Goal: Task Accomplishment & Management: Manage account settings

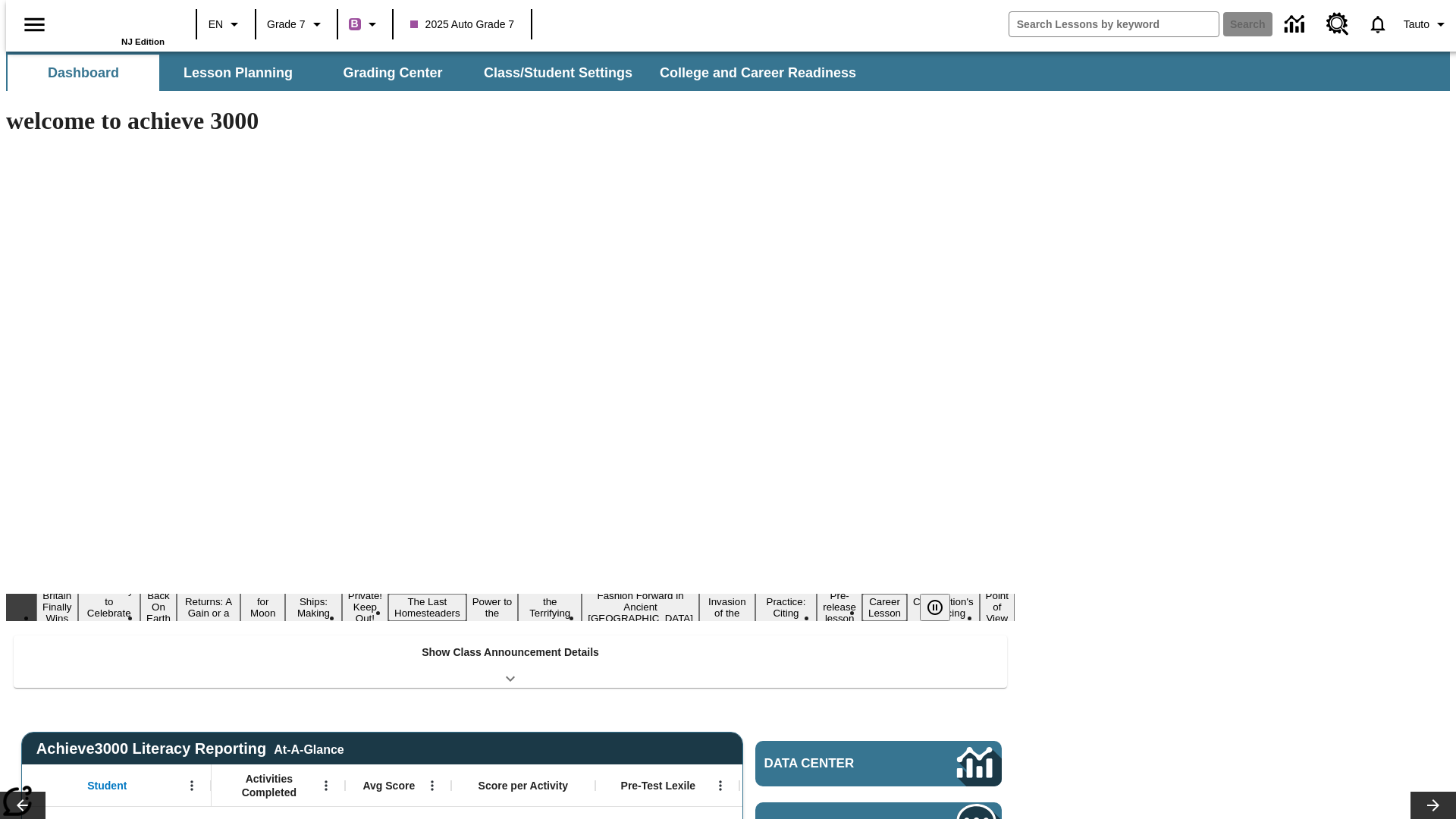
type input "-1"
click at [550, 73] on button "Class/Student Settings" at bounding box center [558, 72] width 175 height 36
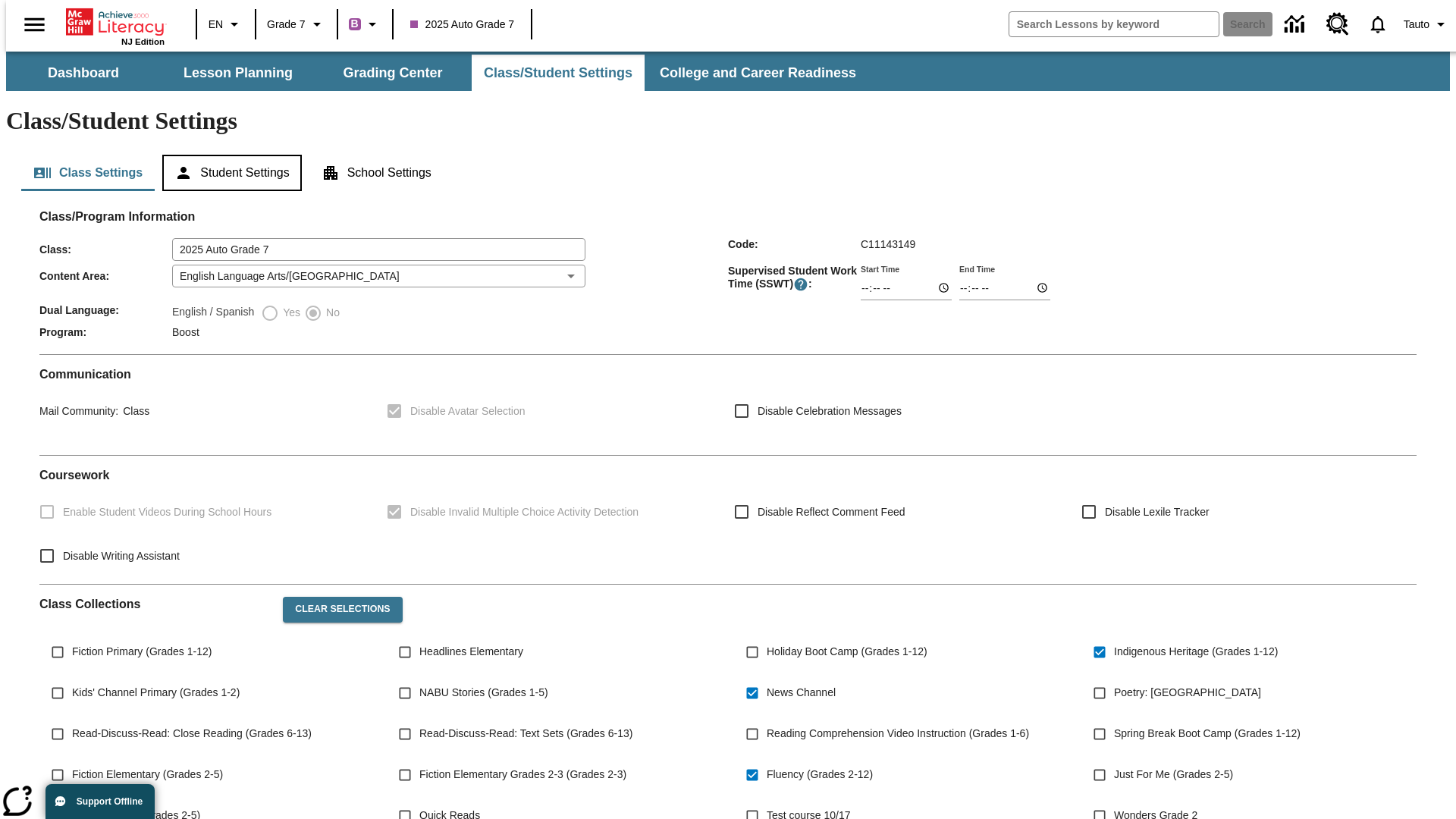
click at [228, 155] on button "Student Settings" at bounding box center [231, 173] width 138 height 36
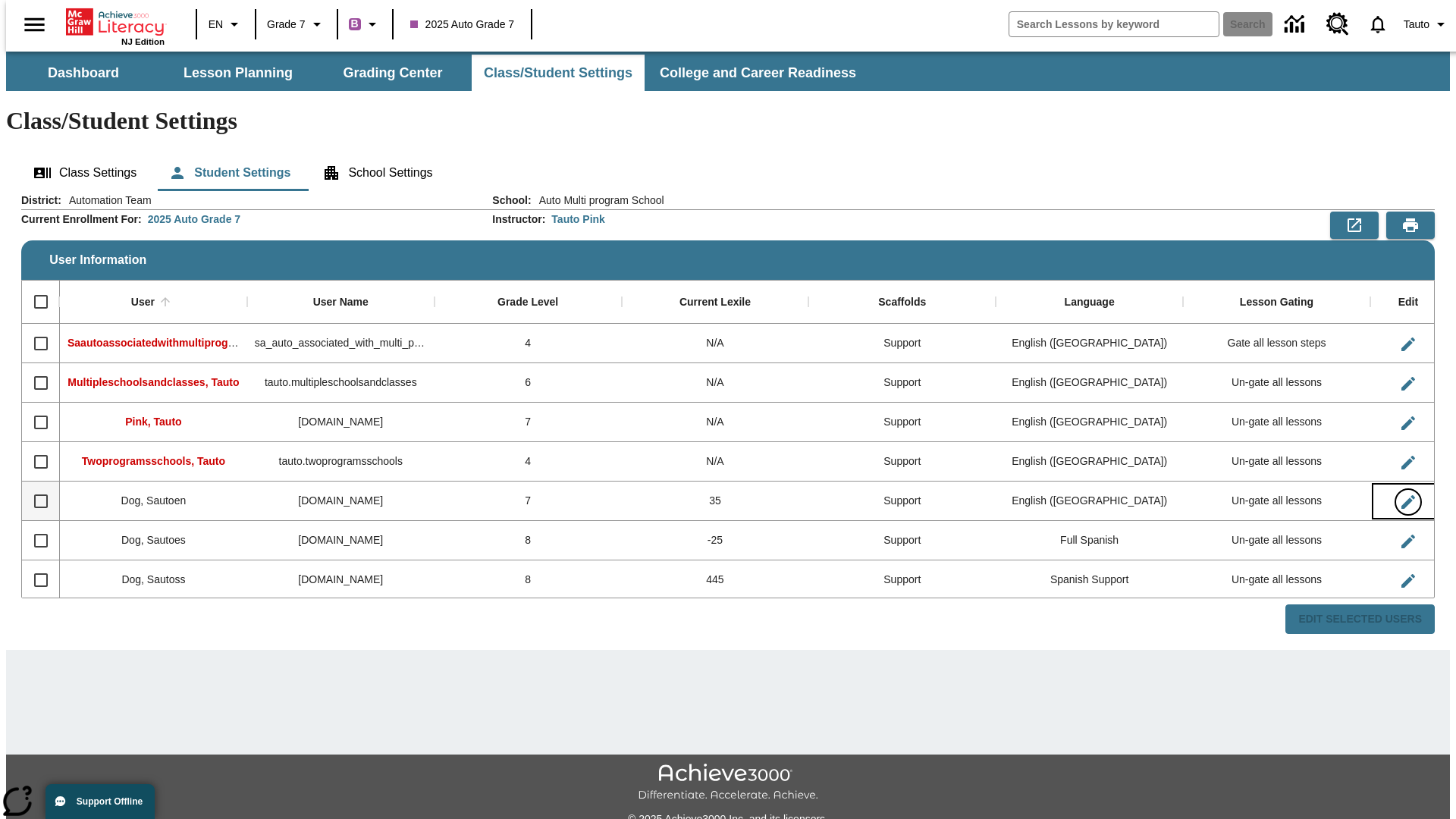
click at [1401, 496] on icon "Edit User" at bounding box center [1408, 502] width 14 height 14
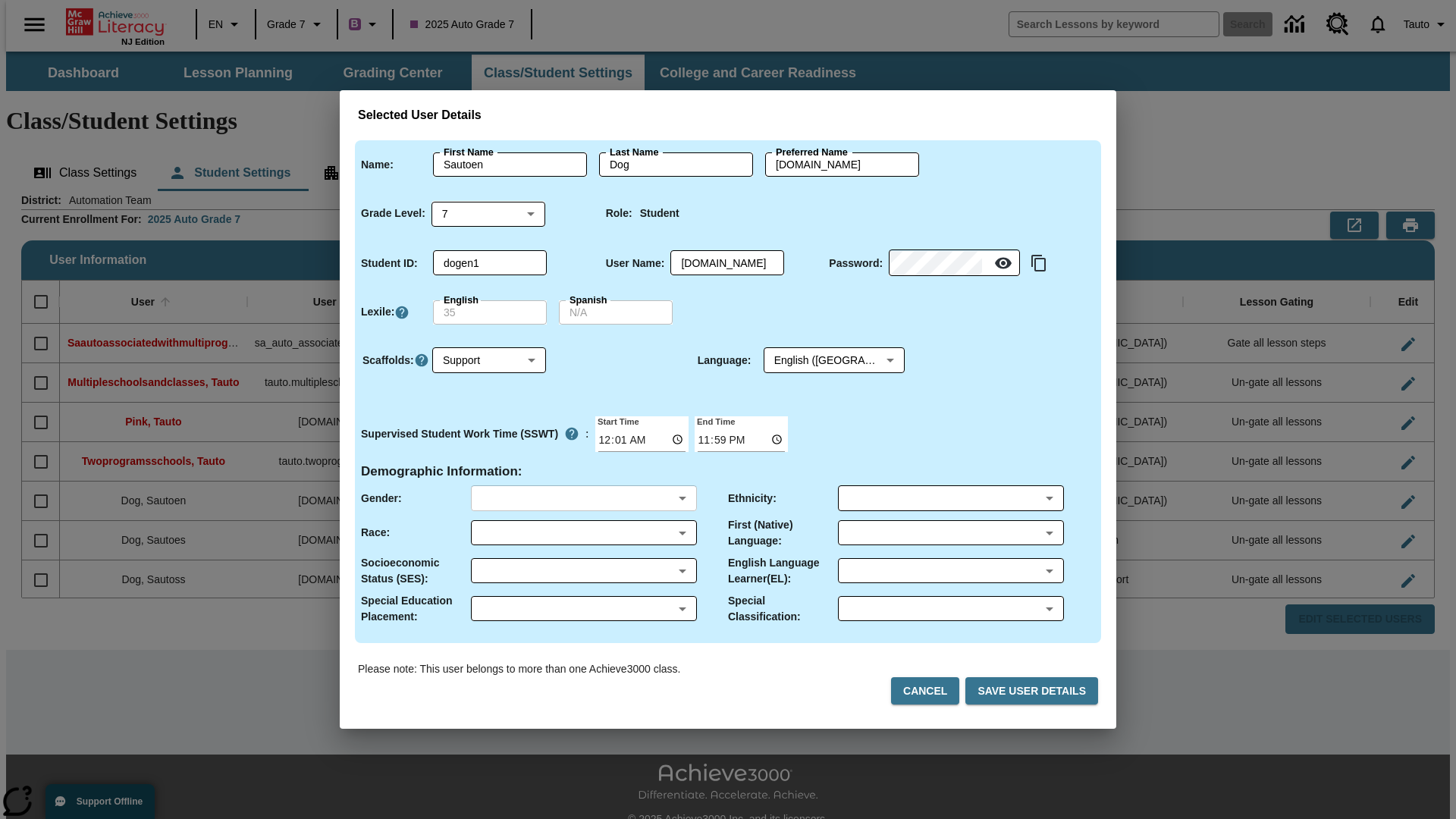
click at [583, 498] on body "Skip to main content NJ Edition EN Grade 7 B 2025 Auto Grade 7 Search 0 Tauto D…" at bounding box center [728, 452] width 1444 height 801
click at [583, 533] on body "Skip to main content NJ Edition EN Grade 7 B 2025 Auto Grade 7 Search 0 Tauto D…" at bounding box center [728, 452] width 1444 height 801
click at [583, 570] on body "Skip to main content NJ Edition EN Grade 7 B 2025 Auto Grade 7 Search 0 Tauto D…" at bounding box center [728, 452] width 1444 height 801
click at [583, 608] on body "Skip to main content NJ Edition EN Grade 7 B 2025 Auto Grade 7 Search 0 Tauto D…" at bounding box center [728, 452] width 1444 height 801
click at [950, 498] on body "Skip to main content NJ Edition EN Grade 7 B 2025 Auto Grade 7 Search 0 Tauto D…" at bounding box center [728, 452] width 1444 height 801
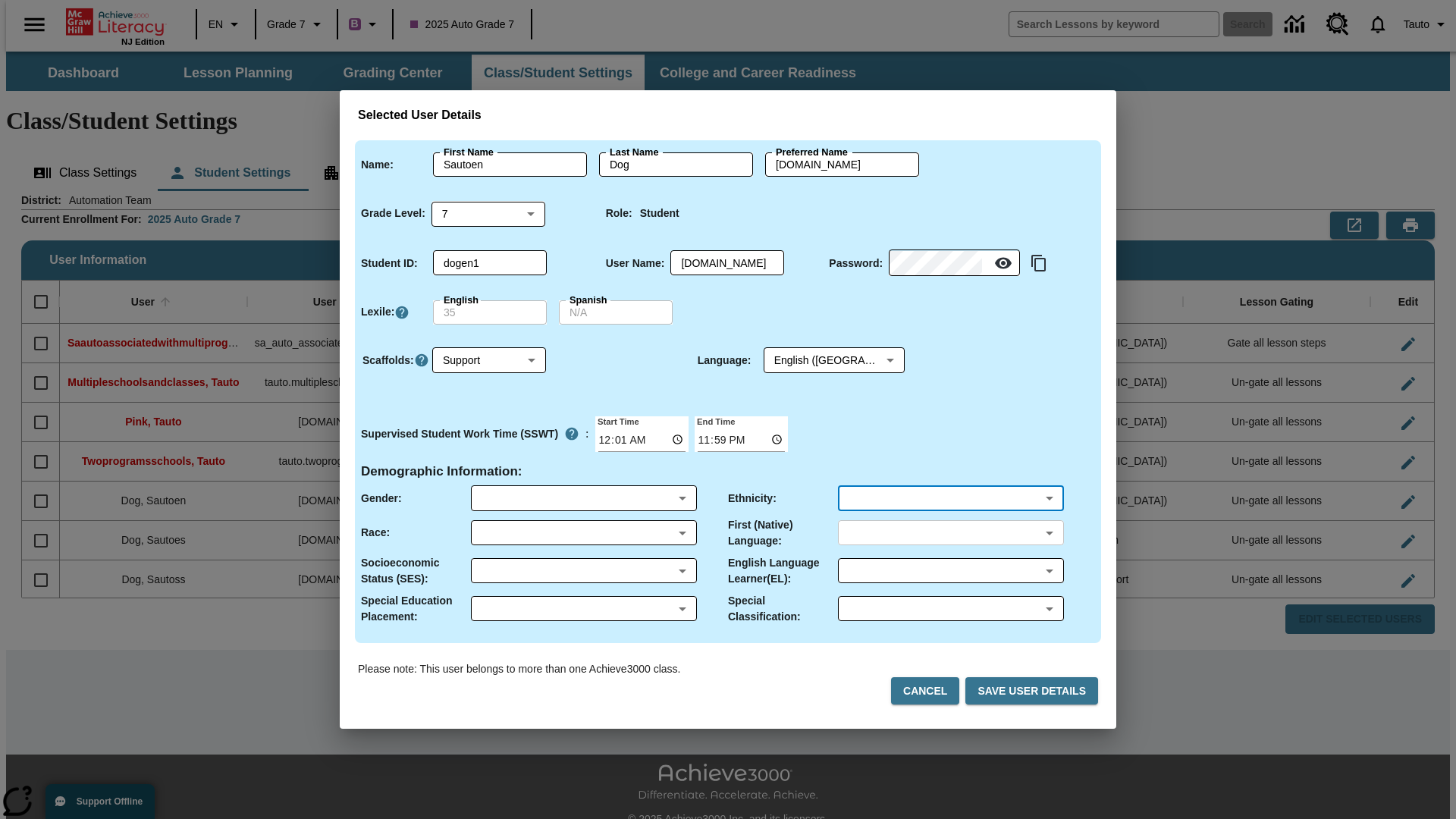
click at [950, 533] on body "Skip to main content NJ Edition EN Grade 7 B 2025 Auto Grade 7 Search 0 Tauto D…" at bounding box center [728, 452] width 1444 height 801
click at [950, 570] on body "Skip to main content NJ Edition EN Grade 7 B 2025 Auto Grade 7 Search 0 Tauto D…" at bounding box center [728, 452] width 1444 height 801
click at [950, 608] on body "Skip to main content NJ Edition EN Grade 7 B 2025 Auto Grade 7 Search 0 Tauto D…" at bounding box center [728, 452] width 1444 height 801
